Goal: Transaction & Acquisition: Purchase product/service

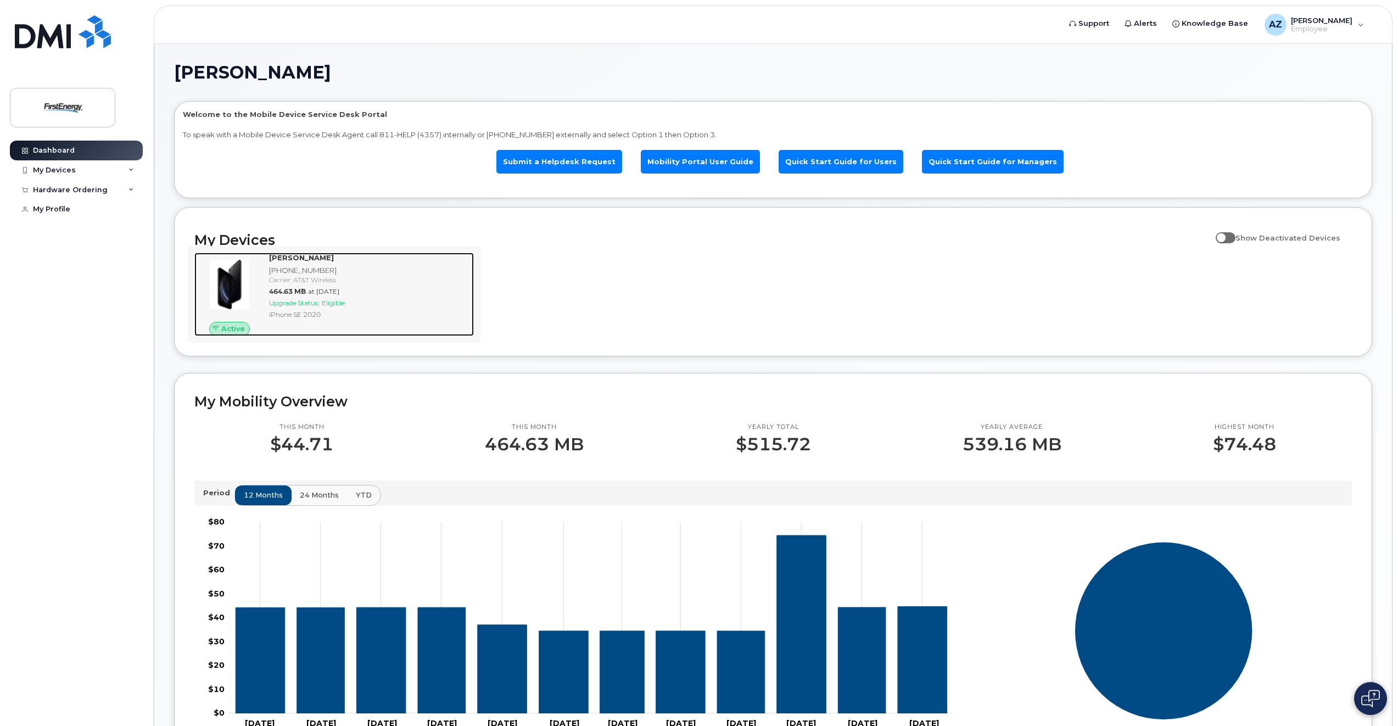
click at [262, 295] on div at bounding box center [229, 285] width 70 height 64
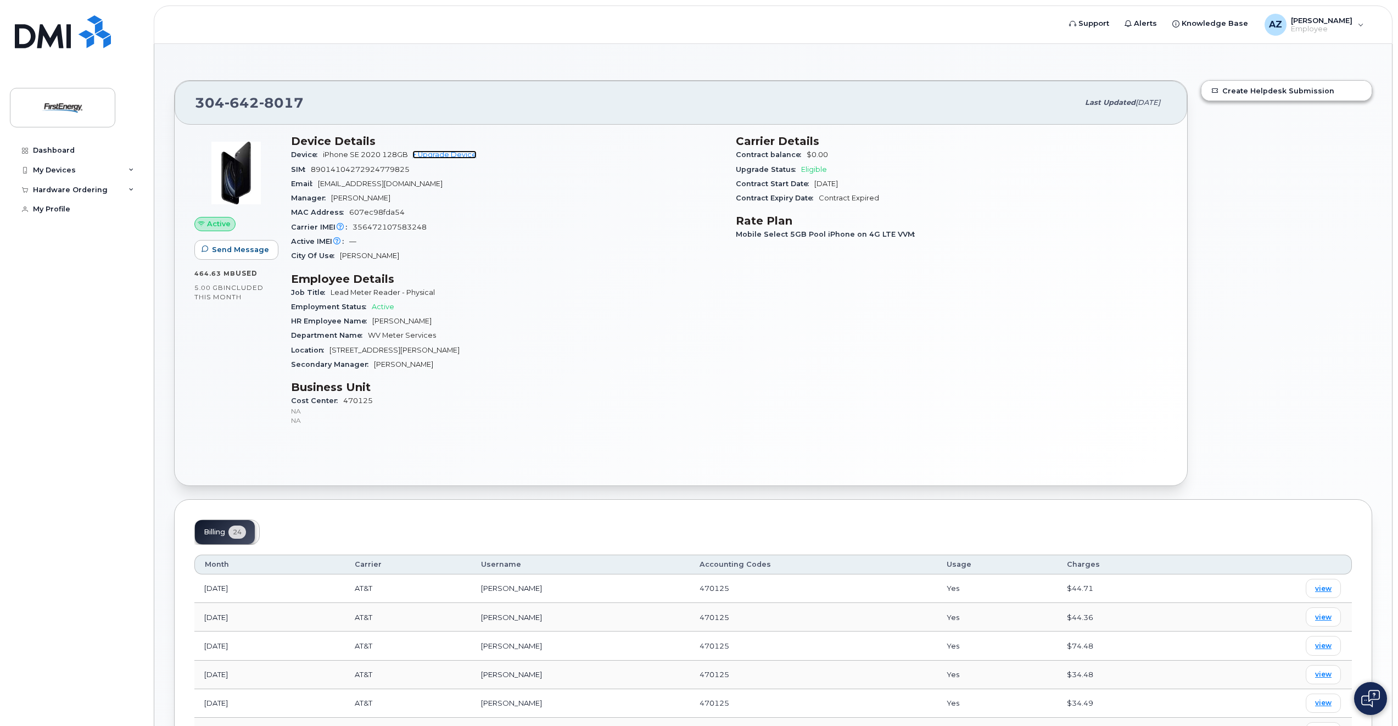
click at [455, 154] on link "+ Upgrade Device" at bounding box center [444, 154] width 64 height 8
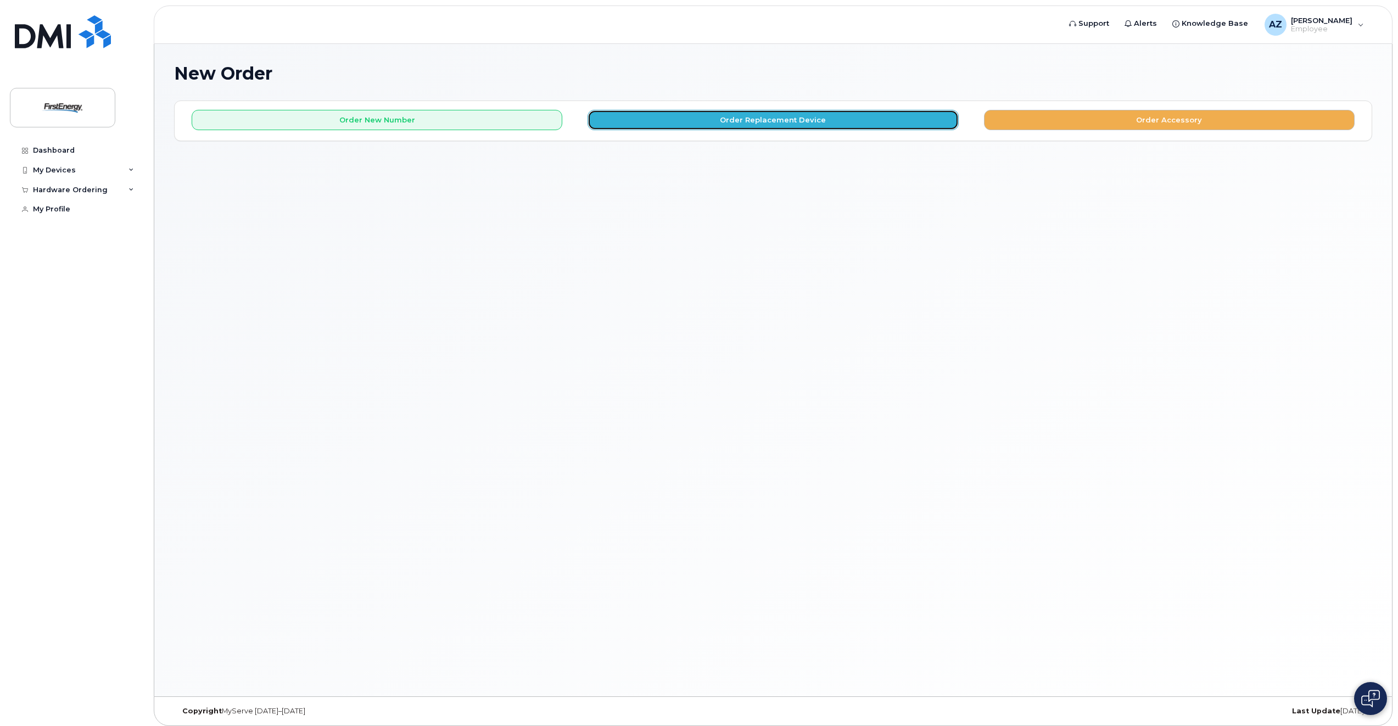
click at [797, 122] on button "Order Replacement Device" at bounding box center [773, 120] width 371 height 20
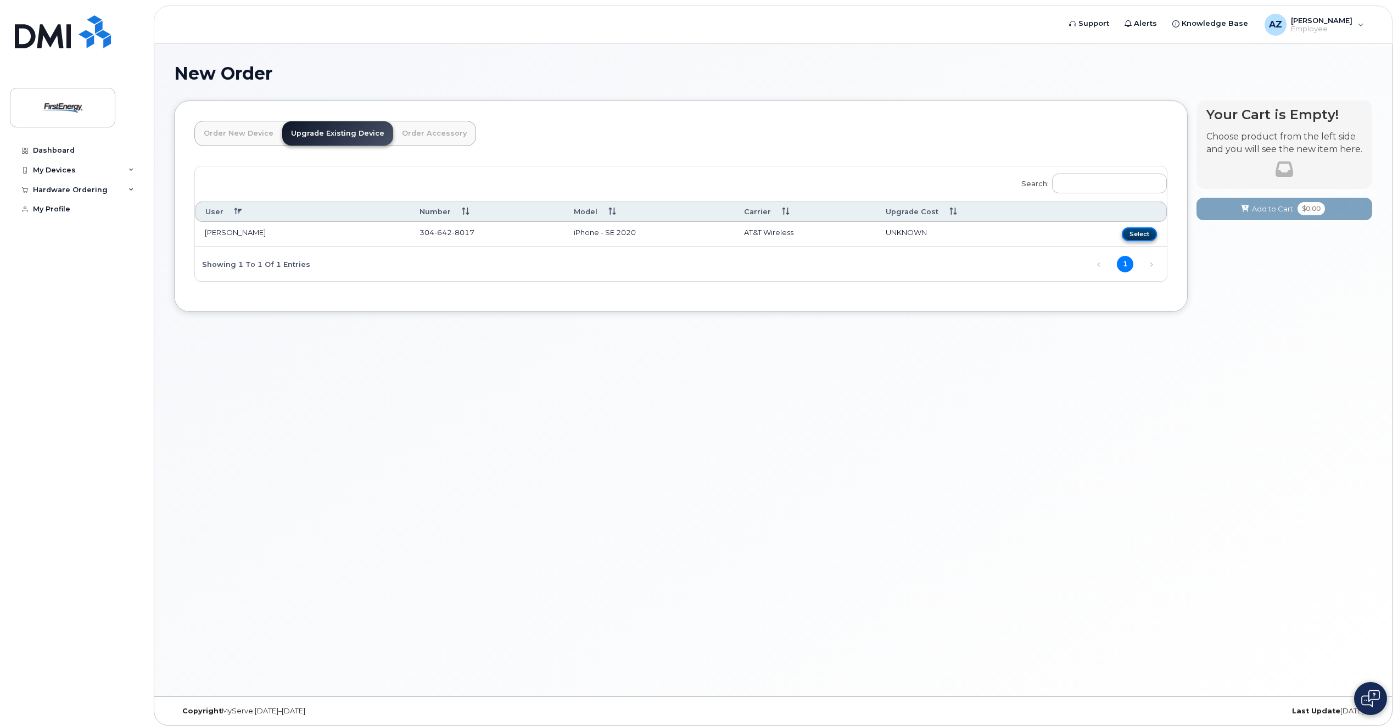
click at [1139, 237] on button "Select" at bounding box center [1139, 234] width 35 height 14
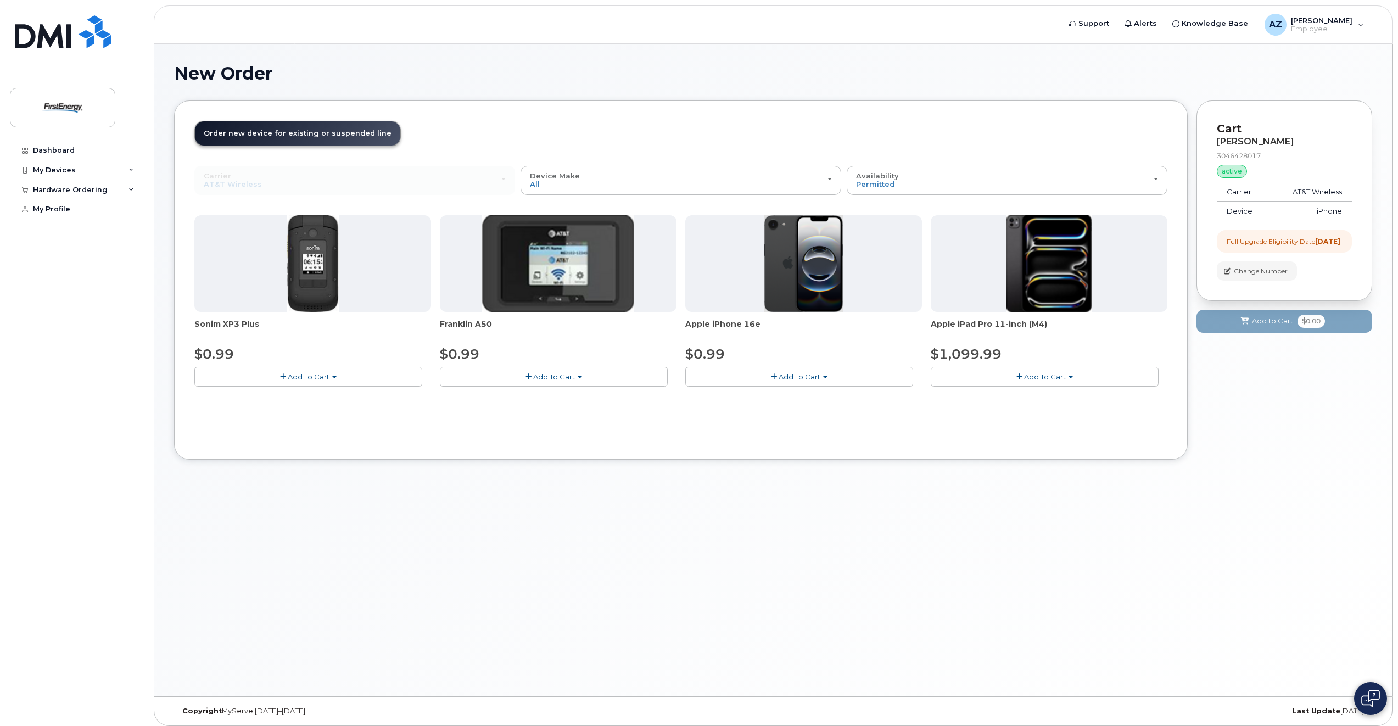
click at [794, 271] on img at bounding box center [803, 263] width 79 height 97
click at [805, 383] on button "Add To Cart" at bounding box center [799, 376] width 228 height 19
click at [810, 374] on span "Add To Cart" at bounding box center [800, 376] width 42 height 9
click at [813, 378] on span "Add To Cart" at bounding box center [800, 376] width 42 height 9
click at [1365, 697] on img at bounding box center [1370, 699] width 19 height 18
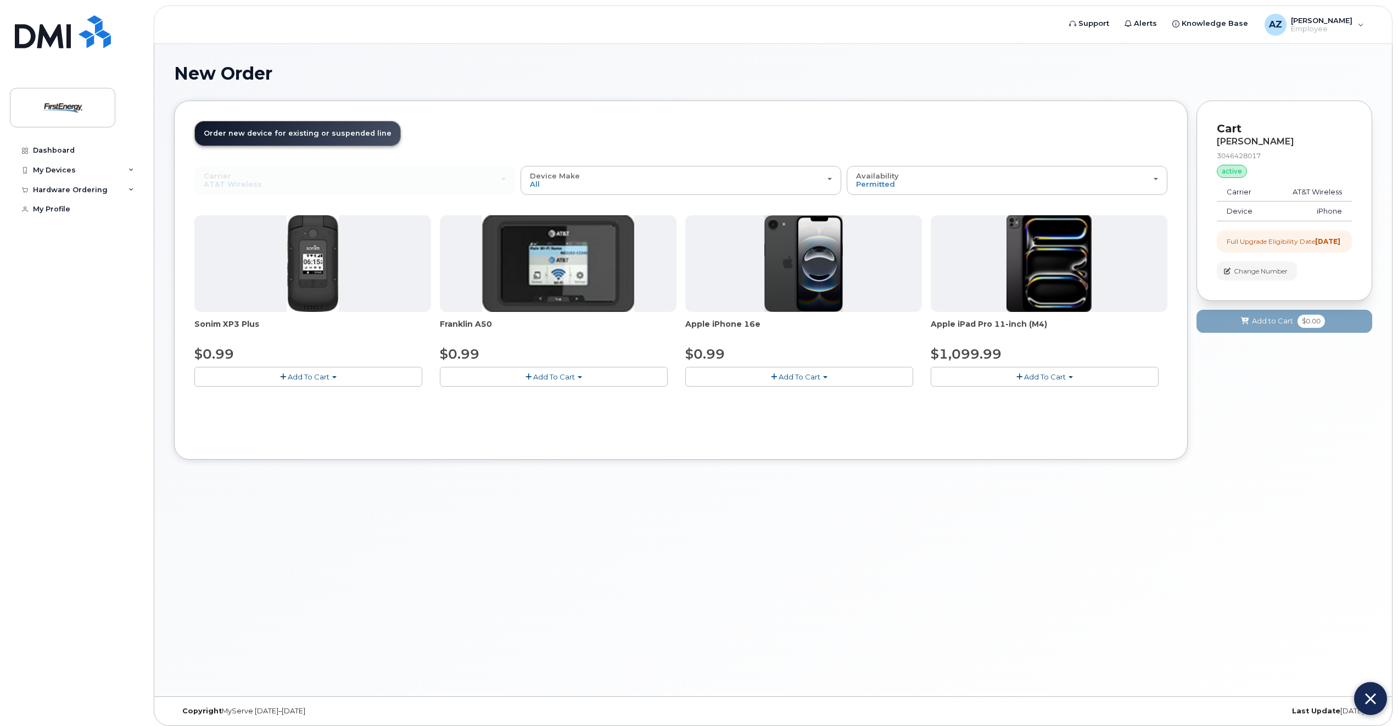
click at [1085, 552] on div "New Order × Share This Order If you want to allow others to create or edit orde…" at bounding box center [773, 370] width 1238 height 652
click at [716, 588] on div "New Order × Share This Order If you want to allow others to create or edit orde…" at bounding box center [773, 370] width 1238 height 652
click at [1021, 555] on div "New Order × Share This Order If you want to allow others to create or edit orde…" at bounding box center [773, 370] width 1238 height 652
click at [95, 189] on div "Hardware Ordering" at bounding box center [70, 190] width 75 height 9
click at [72, 209] on div "New Order" at bounding box center [59, 210] width 42 height 10
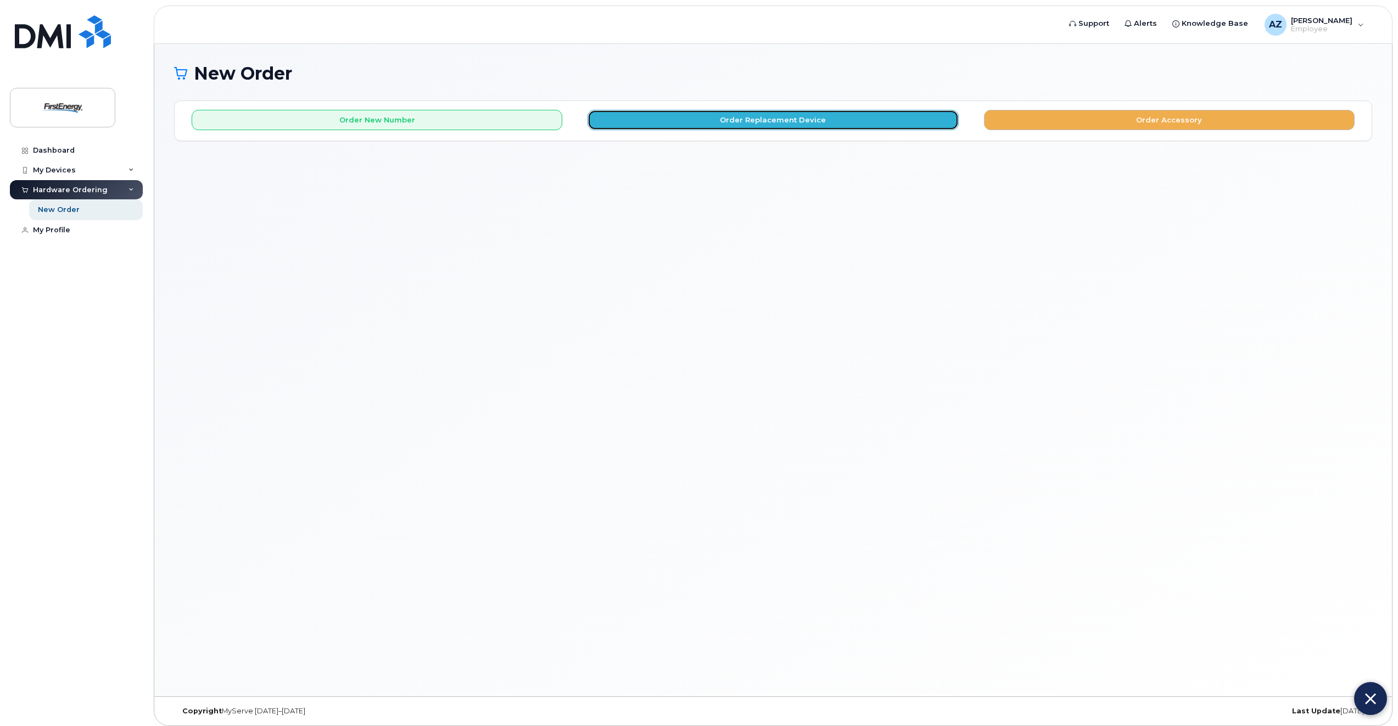
click at [850, 124] on button "Order Replacement Device" at bounding box center [773, 120] width 371 height 20
